Goal: Transaction & Acquisition: Download file/media

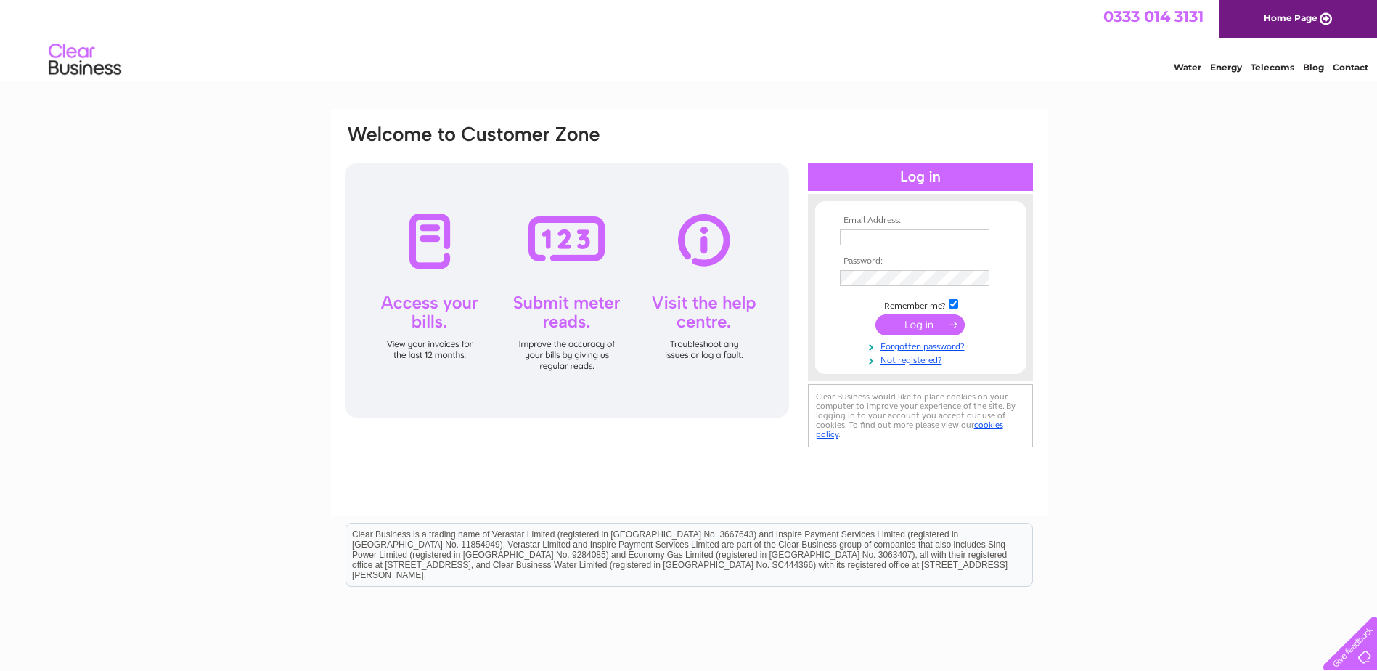
type input "utilities@admiraltaverns.co.uk"
click at [918, 326] on input "submit" at bounding box center [919, 324] width 89 height 20
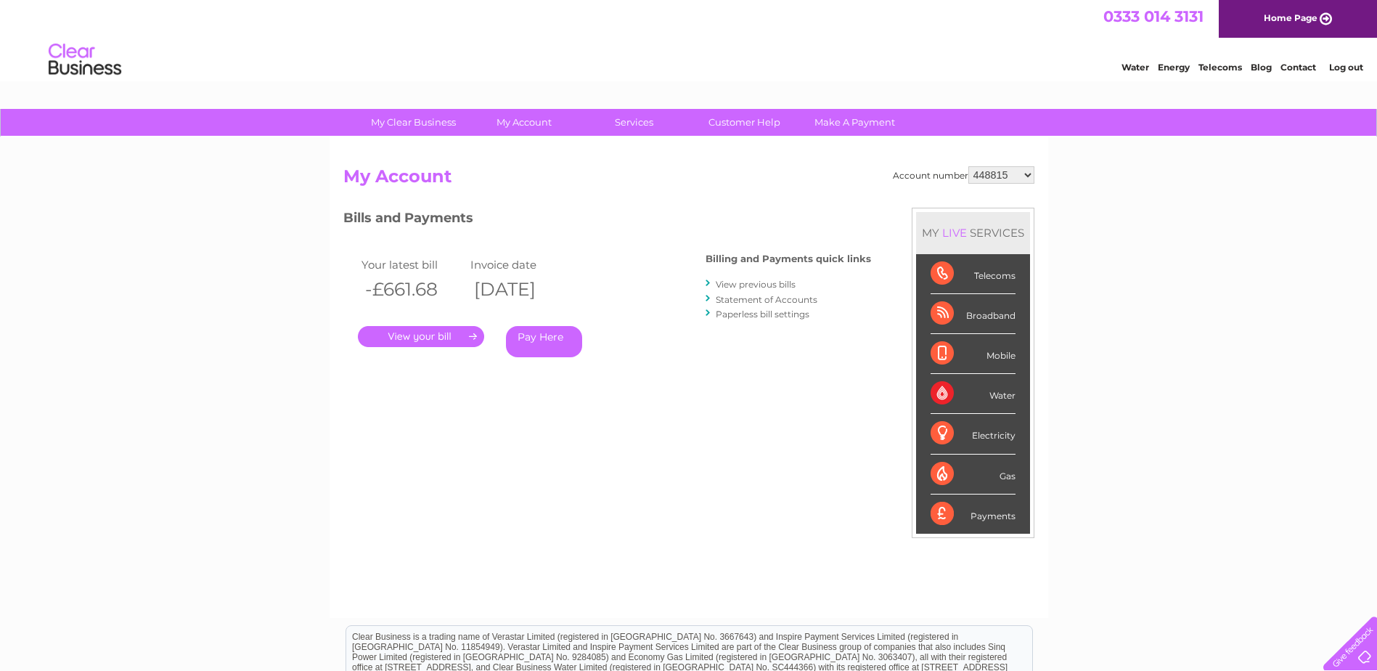
click at [1029, 174] on select "448815 973357 1153326 30278378 30280434 30292905 30294376 30300749 30301071 303…" at bounding box center [1001, 174] width 66 height 17
select select "30300749"
click at [968, 166] on select "448815 973357 1153326 30278378 30280434 30292905 30294376 30300749 30301071 303…" at bounding box center [1001, 174] width 66 height 17
click at [773, 285] on link "View previous bills" at bounding box center [756, 284] width 80 height 11
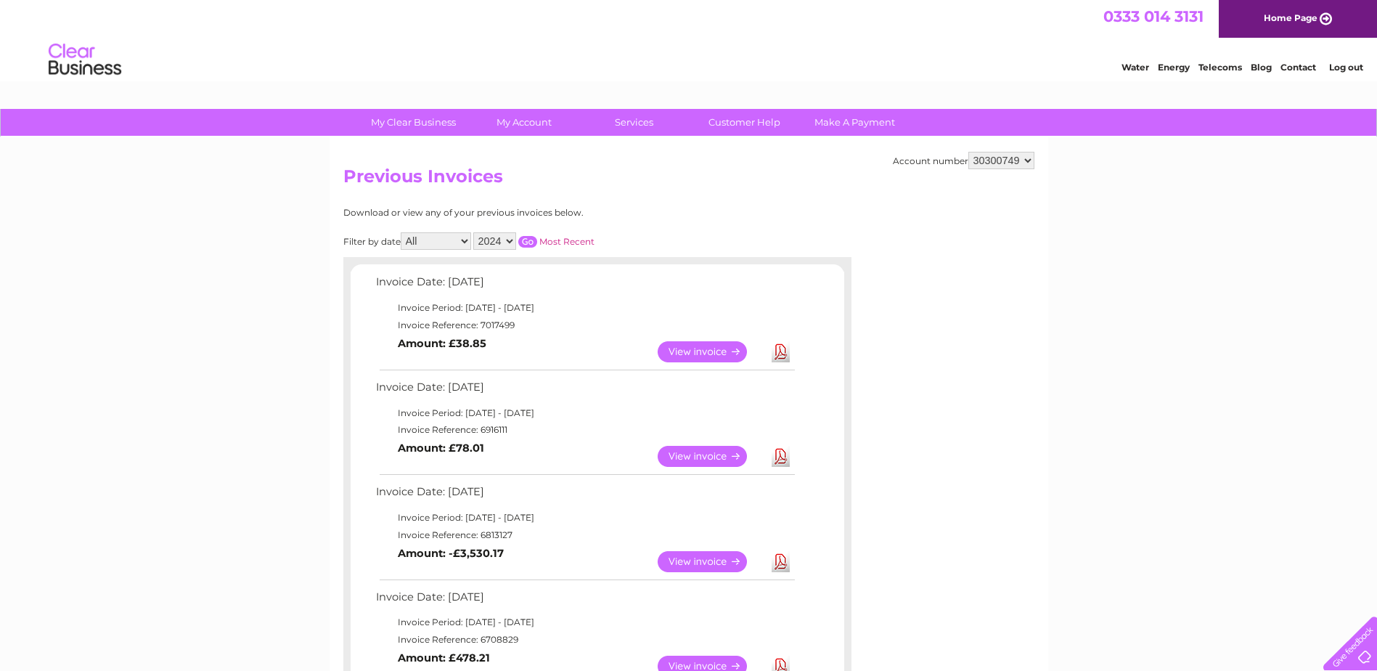
click at [512, 242] on select "2024" at bounding box center [494, 240] width 43 height 17
click at [428, 244] on select "All June July August September October" at bounding box center [436, 240] width 70 height 17
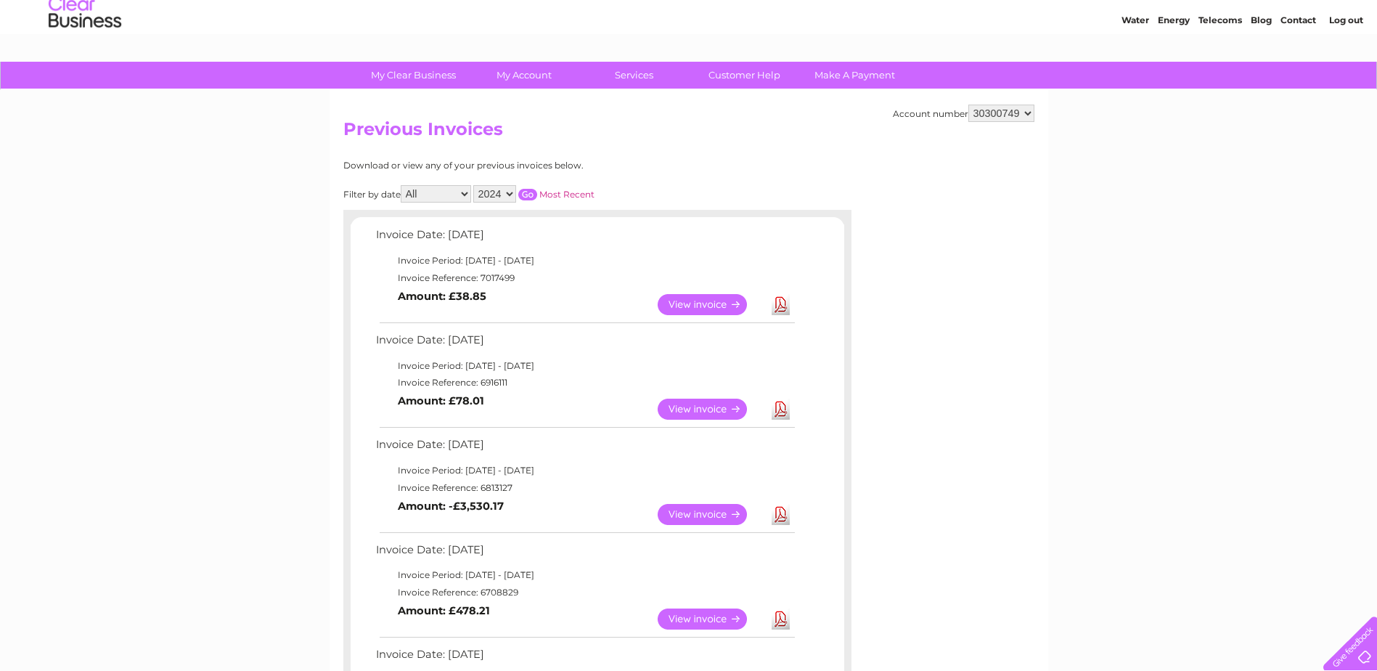
scroll to position [73, 0]
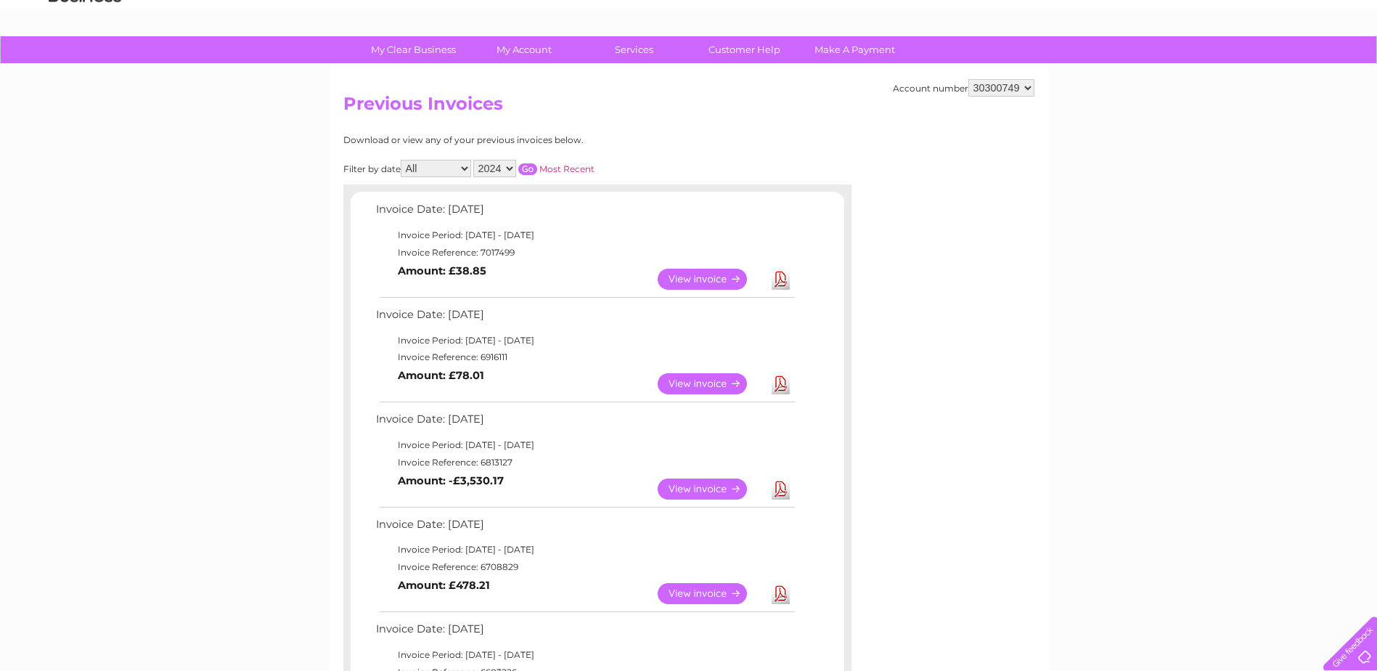
click at [776, 279] on link "Download" at bounding box center [780, 278] width 18 height 21
click at [785, 382] on link "Download" at bounding box center [780, 383] width 18 height 21
click at [776, 490] on link "Download" at bounding box center [780, 488] width 18 height 21
click at [509, 170] on select "2024" at bounding box center [494, 168] width 43 height 17
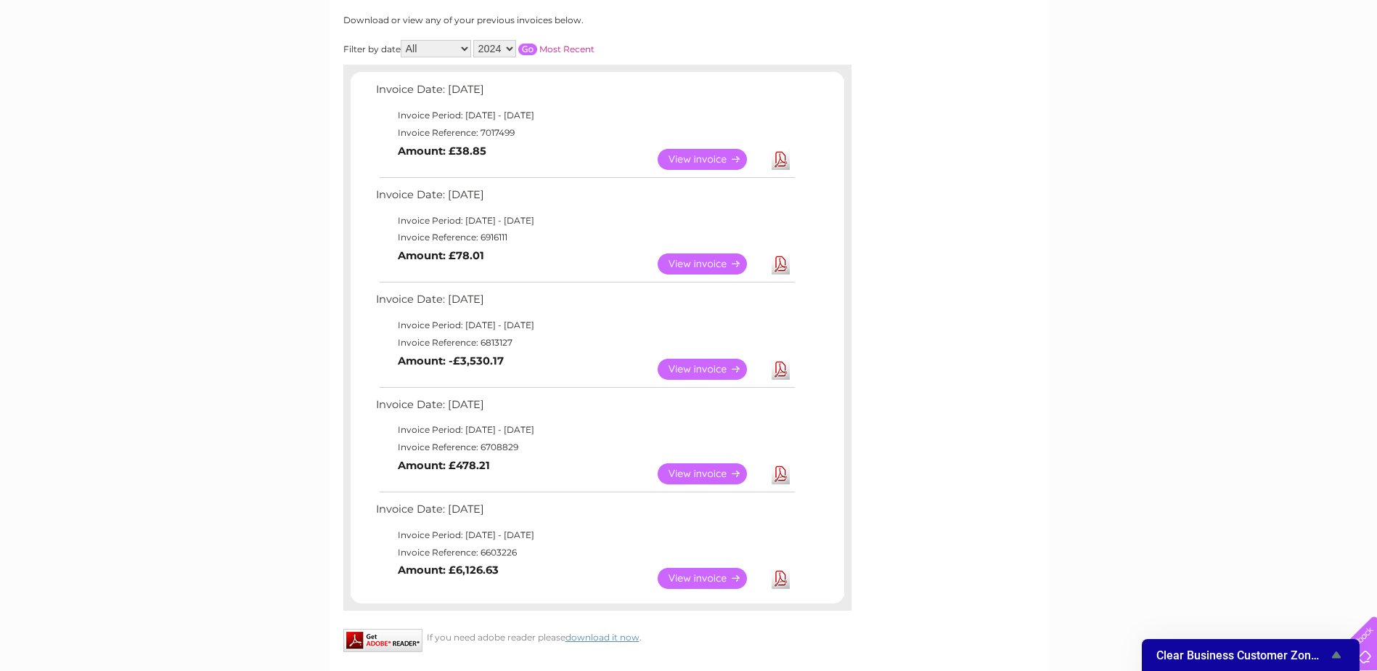
scroll to position [218, 0]
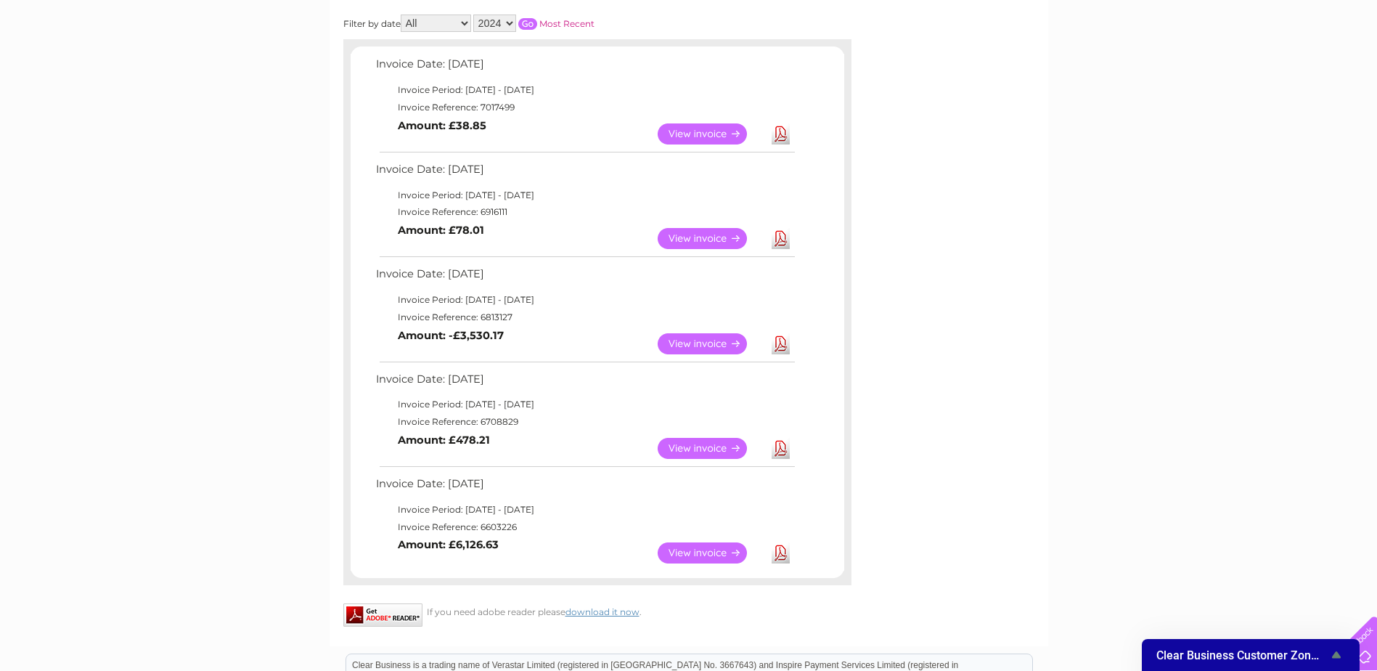
click at [782, 450] on link "Download" at bounding box center [780, 448] width 18 height 21
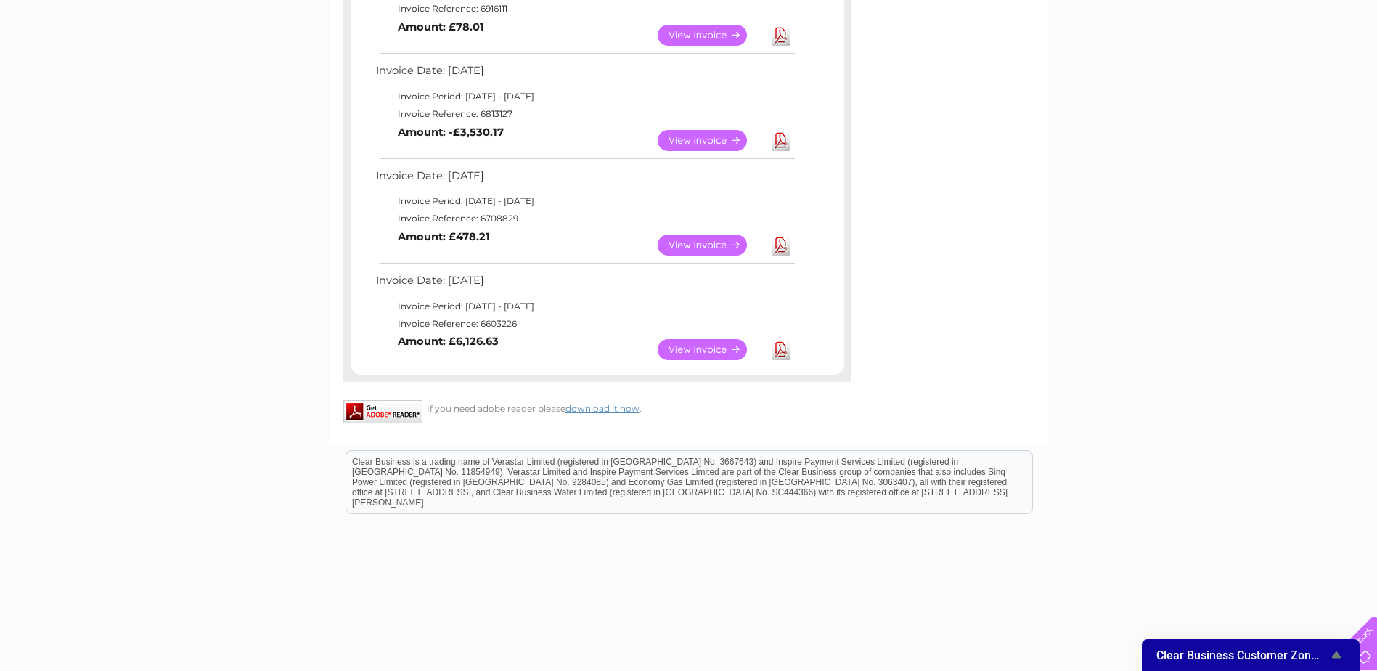
scroll to position [452, 0]
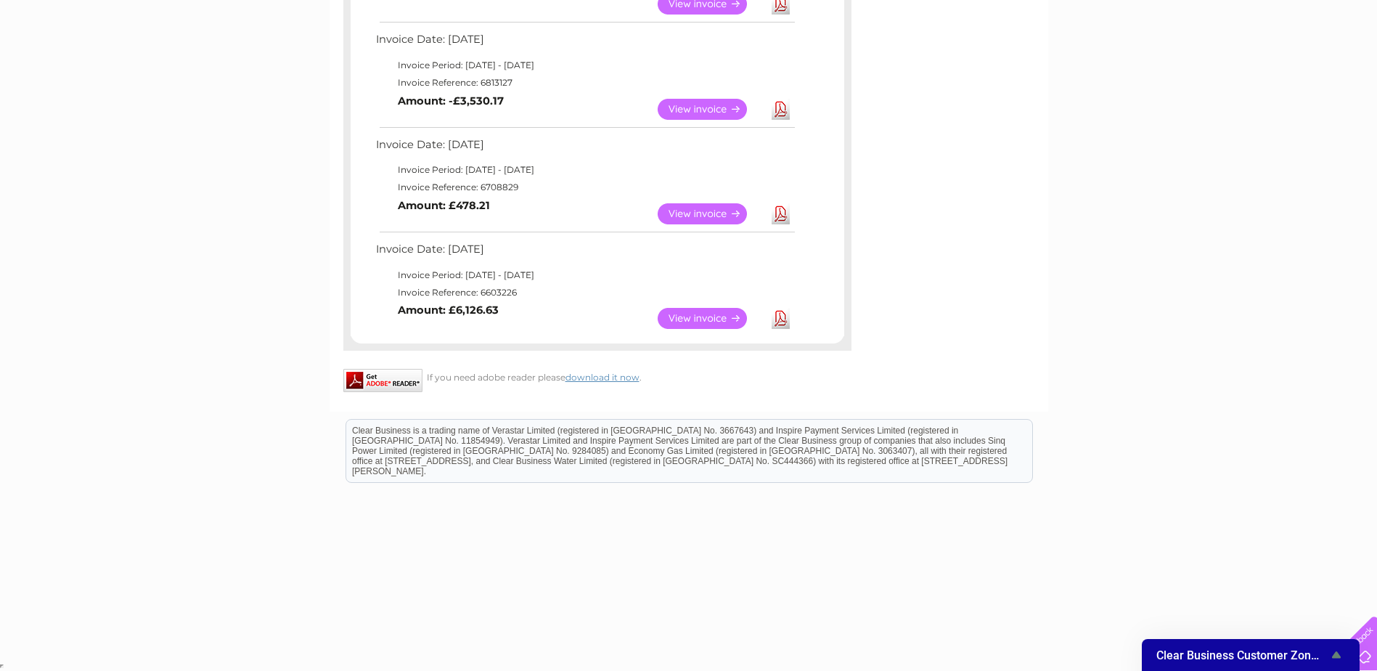
click at [783, 320] on link "Download" at bounding box center [780, 318] width 18 height 21
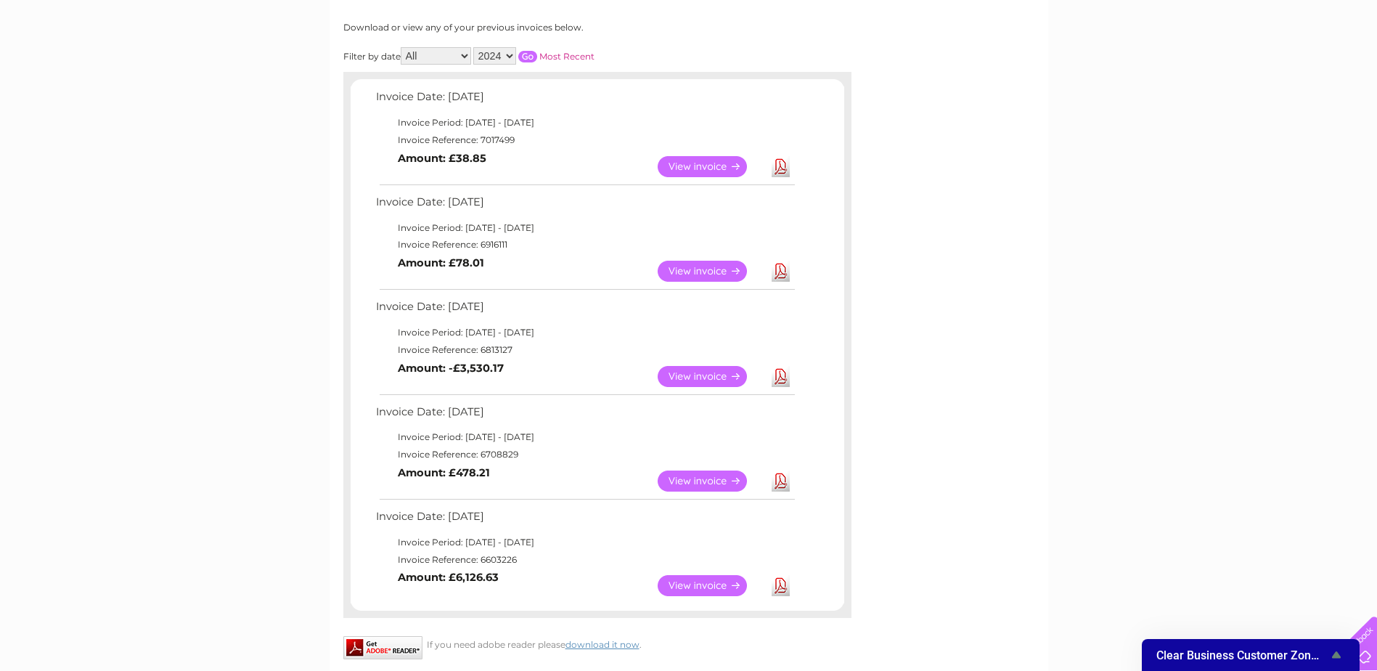
scroll to position [162, 0]
